Goal: Task Accomplishment & Management: Use online tool/utility

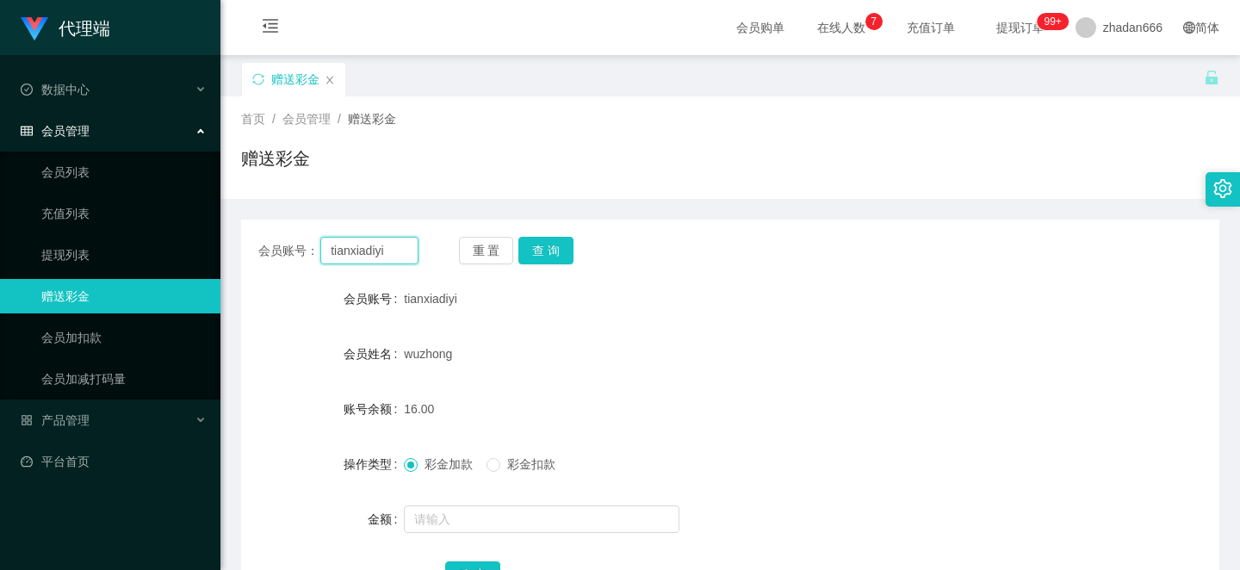
click at [388, 261] on input "tianxiadiyi" at bounding box center [369, 251] width 98 height 28
click at [567, 252] on button "查 询" at bounding box center [546, 251] width 55 height 28
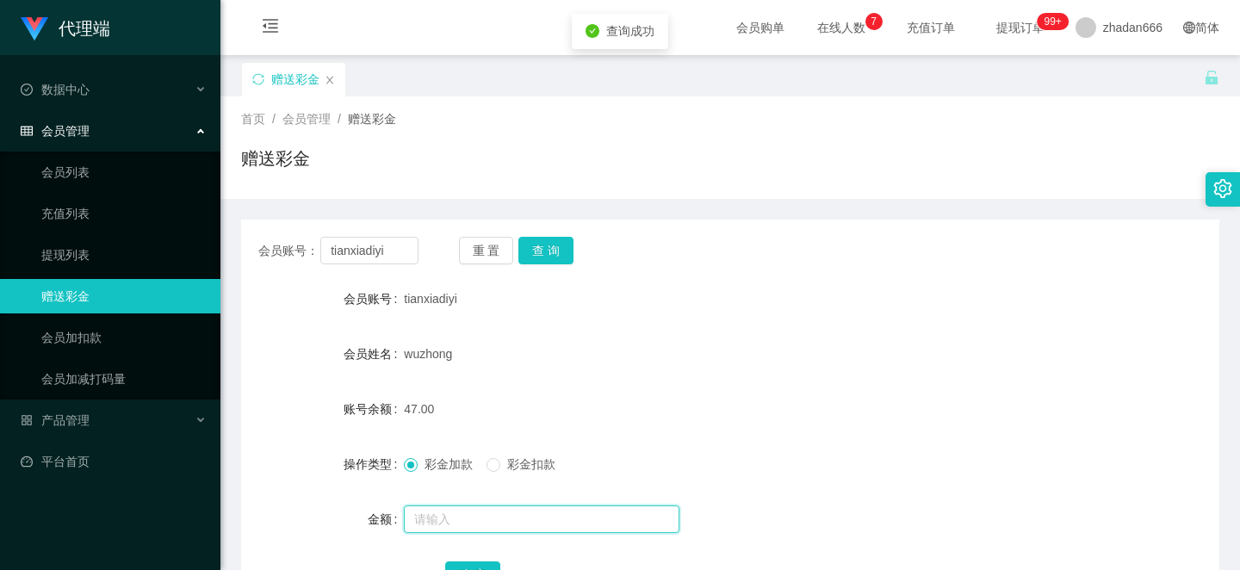
click at [457, 526] on input "text" at bounding box center [542, 520] width 276 height 28
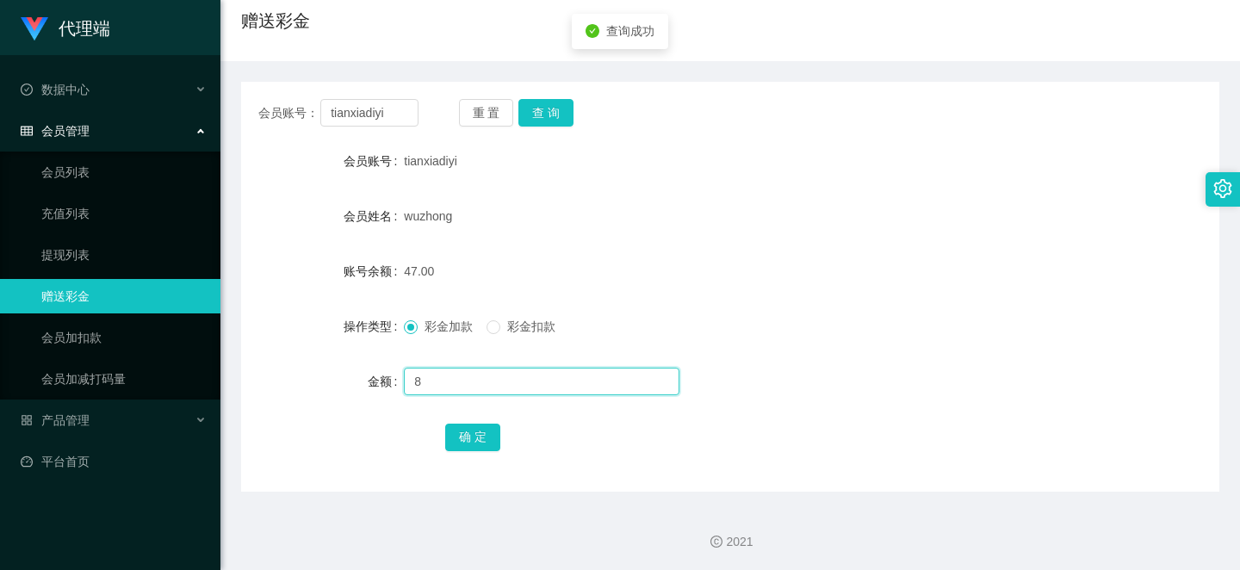
scroll to position [139, 0]
type input "8"
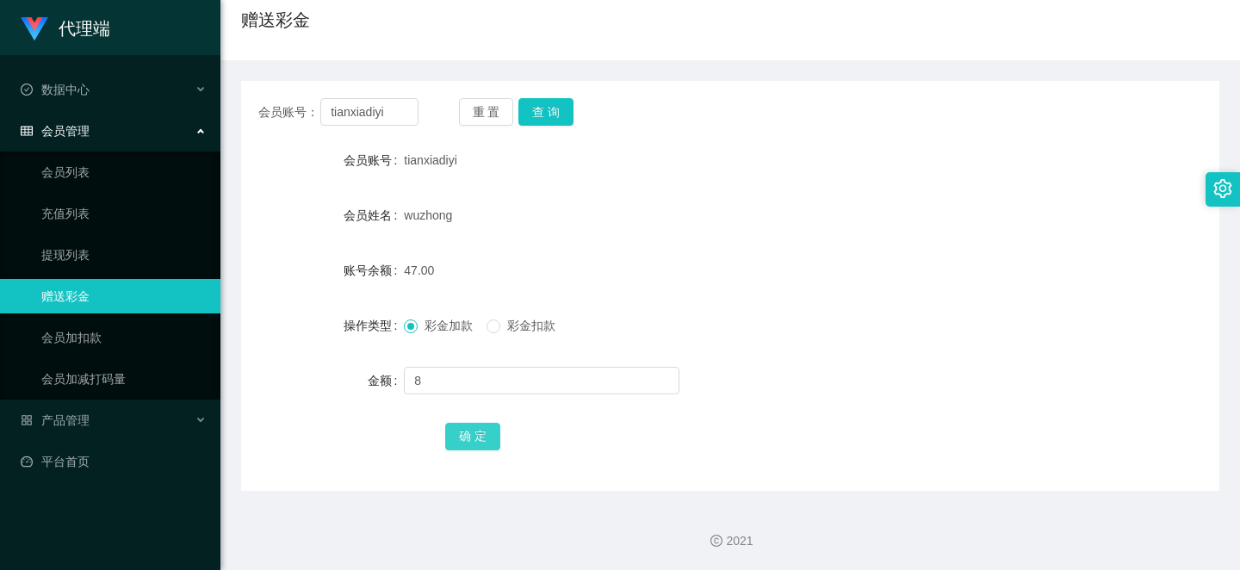
click at [463, 445] on button "确 定" at bounding box center [472, 437] width 55 height 28
click at [386, 126] on div "会员账号： tianxiadiyi 重 置 查 询 会员账号 tianxiadiyi 会员姓名 wuzhong 账号余额 55.00 操作类型 彩金加款 彩金…" at bounding box center [730, 286] width 978 height 410
drag, startPoint x: 386, startPoint y: 126, endPoint x: 380, endPoint y: 117, distance: 10.5
click at [386, 126] on div "会员账号： tianxiadiyi 重 置 查 询 会员账号 tianxiadiyi 会员姓名 wuzhong 账号余额 55.00 操作类型 彩金加款 彩金…" at bounding box center [730, 286] width 978 height 410
click at [377, 115] on input "tianxiadiyi" at bounding box center [369, 112] width 98 height 28
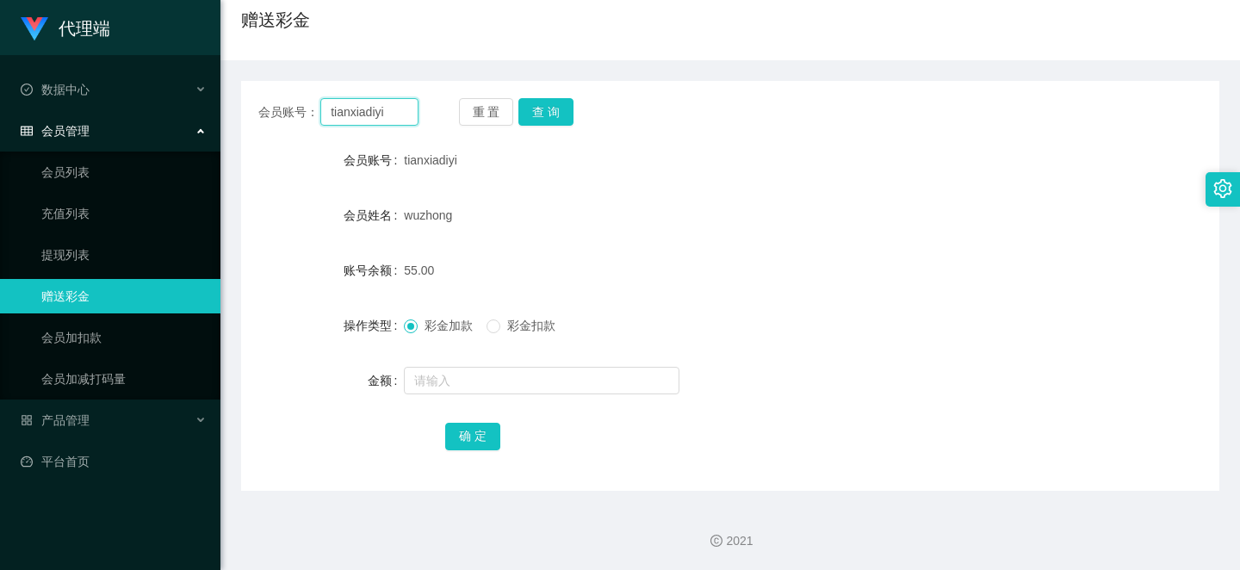
click at [377, 115] on input "tianxiadiyi" at bounding box center [369, 112] width 98 height 28
click at [911, 293] on form "会员账号 tianxiadiyi 会员姓名 wuzhong 账号余额 55.00 操作类型 彩金加款 彩金扣款 金额 确 定" at bounding box center [730, 298] width 978 height 310
click at [136, 526] on div "代理端 数据中心 会员管理 会员列表 充值列表 提现列表 赠送彩金 会员加扣款 会员加减打码量 产品管理 平台首页" at bounding box center [110, 285] width 220 height 570
click at [860, 366] on div at bounding box center [689, 380] width 571 height 34
click at [692, 320] on div "彩金加款 彩金扣款" at bounding box center [689, 325] width 571 height 34
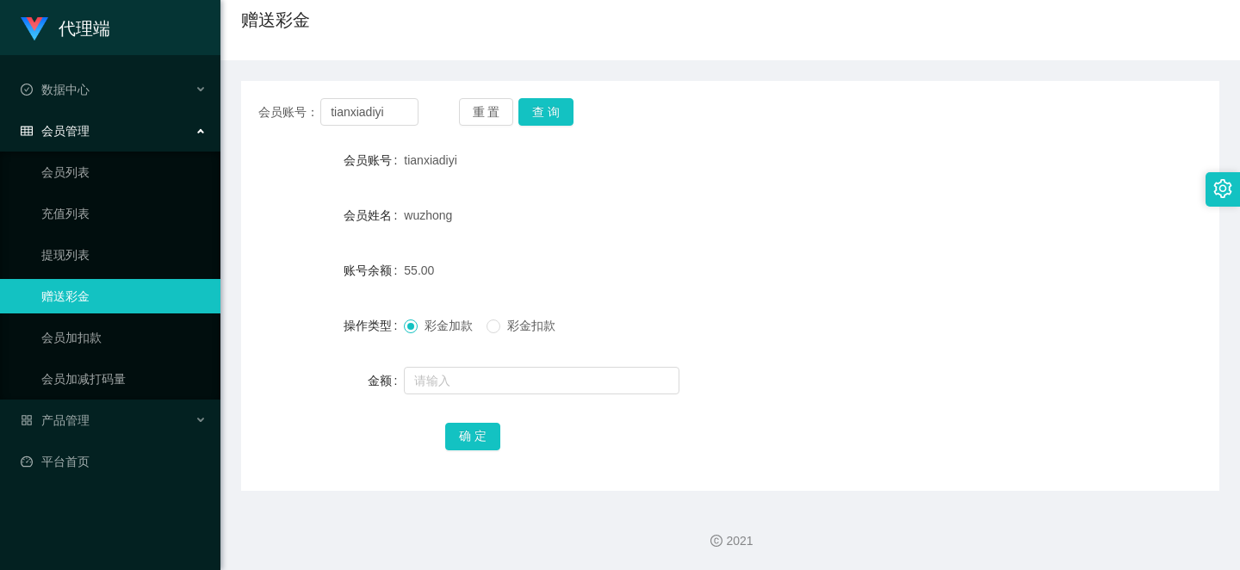
click at [543, 126] on div "会员账号： tianxiadiyi 重 置 查 询 会员账号 tianxiadiyi 会员姓名 wuzhong 账号余额 55.00 操作类型 彩金加款 彩金…" at bounding box center [730, 286] width 978 height 410
click at [543, 121] on button "查 询" at bounding box center [546, 112] width 55 height 28
click at [828, 195] on form "会员账号 tianxiadiyi 会员姓名 wuzhong 账号余额 55.00 操作类型 彩金加款 彩金扣款 金额 确 定" at bounding box center [730, 298] width 978 height 310
click at [871, 289] on form "会员账号 tianxiadiyi 会员姓名 wuzhong 账号余额 55.00 操作类型 彩金加款 彩金扣款 金额 确 定" at bounding box center [730, 298] width 978 height 310
drag, startPoint x: 842, startPoint y: 324, endPoint x: 823, endPoint y: 321, distance: 20.0
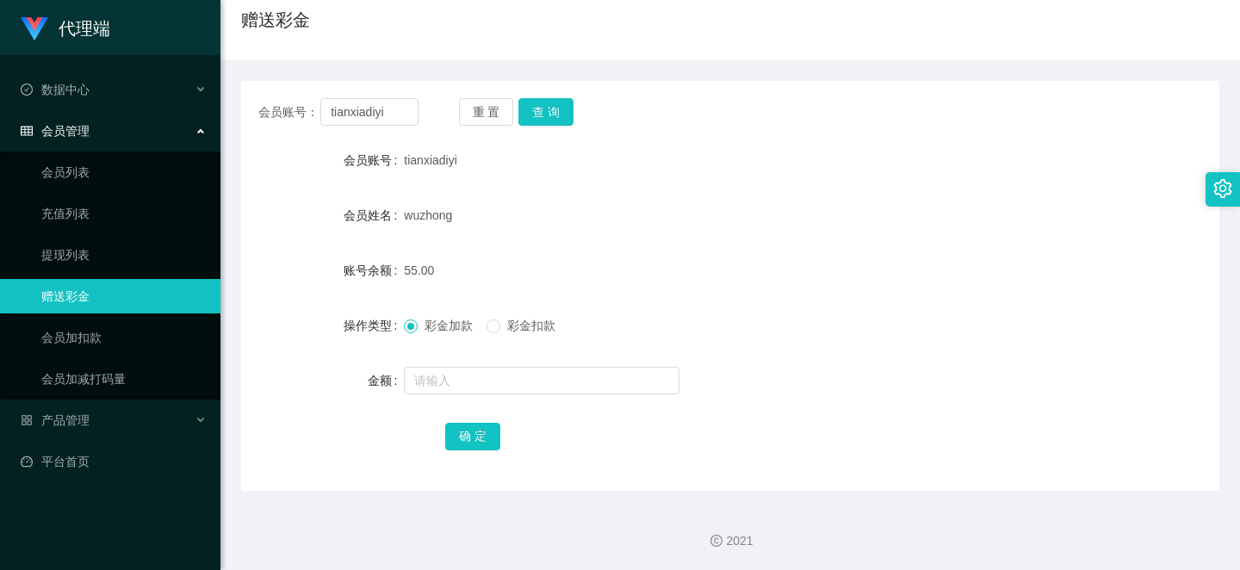
click at [844, 324] on div "彩金加款 彩金扣款" at bounding box center [689, 325] width 571 height 34
click at [1124, 115] on div "会员账号： tianxiadiyi 重 置 查 询" at bounding box center [730, 112] width 978 height 28
click at [898, 149] on div "tianxiadiyi" at bounding box center [689, 160] width 571 height 34
